Goal: Navigation & Orientation: Find specific page/section

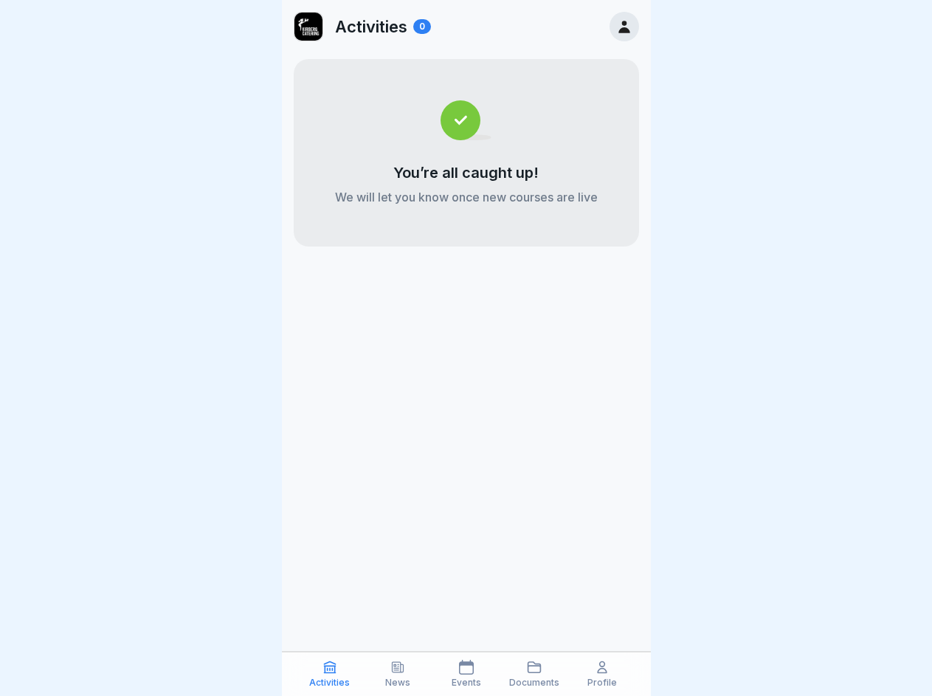
click at [330, 673] on icon at bounding box center [329, 666] width 15 height 15
click at [398, 673] on icon at bounding box center [397, 666] width 15 height 15
click at [465, 673] on icon at bounding box center [466, 666] width 15 height 15
click at [534, 673] on icon at bounding box center [534, 666] width 15 height 15
click at [602, 673] on icon at bounding box center [602, 666] width 15 height 15
